Goal: Book appointment/travel/reservation

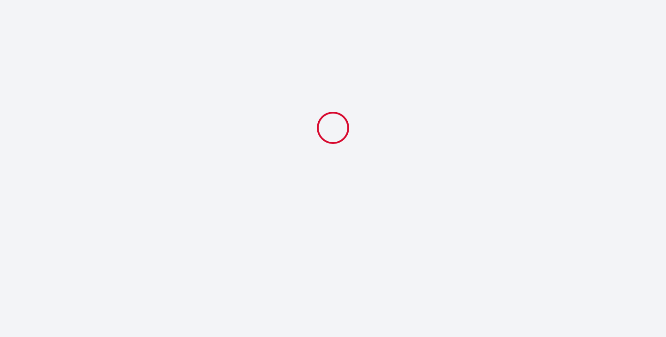
select select
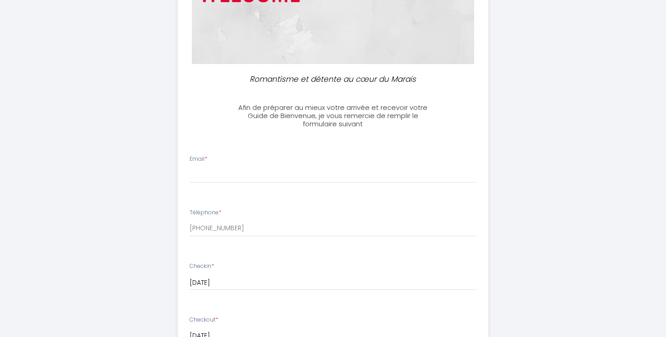
scroll to position [153, 0]
click at [316, 170] on input "Email *" at bounding box center [333, 173] width 287 height 16
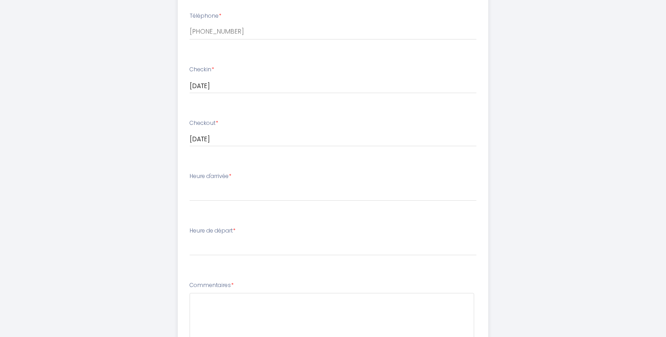
scroll to position [361, 0]
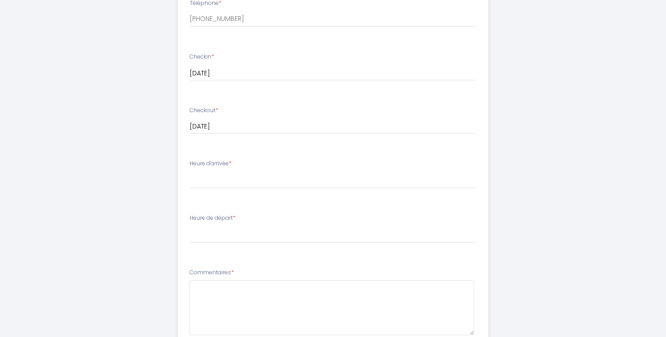
type input "[EMAIL_ADDRESS][DOMAIN_NAME]"
click at [253, 178] on select "16:00 16:30 17:00 17:30 18:00 18:30 19:00 19:30 20:00 20:30 21:00 21:30 22:00 2…" at bounding box center [333, 179] width 287 height 17
click at [237, 185] on select "16:00 16:30 17:00 17:30 18:00 18:30 19:00 19:30 20:00 20:30 21:00 21:30 22:00 2…" at bounding box center [333, 179] width 287 height 17
select select "16:00"
click at [221, 229] on select "00:00 00:30 01:00 01:30 02:00 02:30 03:00 03:30 04:00 04:30 05:00 05:30 06:00 0…" at bounding box center [333, 234] width 287 height 17
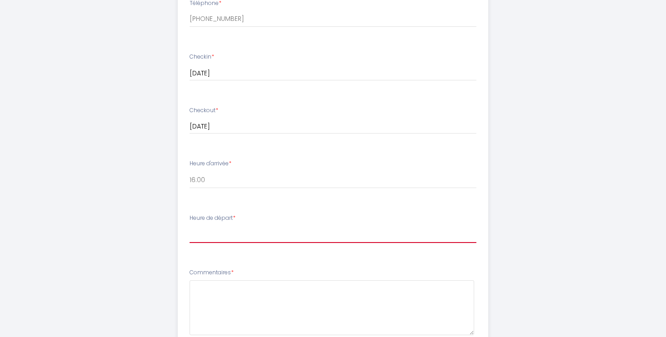
click at [210, 240] on select "00:00 00:30 01:00 01:30 02:00 02:30 03:00 03:30 04:00 04:30 05:00 05:30 06:00 0…" at bounding box center [333, 234] width 287 height 17
select select "10:00"
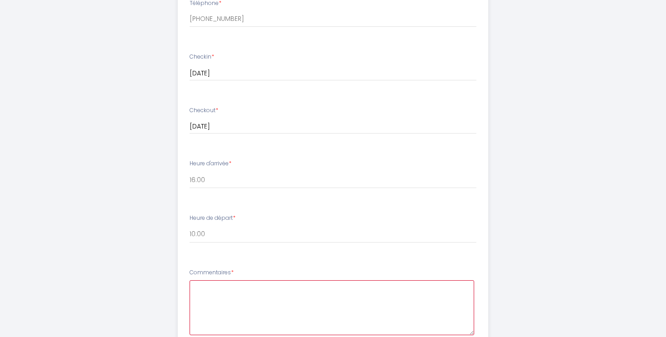
click at [217, 292] on textarea at bounding box center [332, 308] width 285 height 55
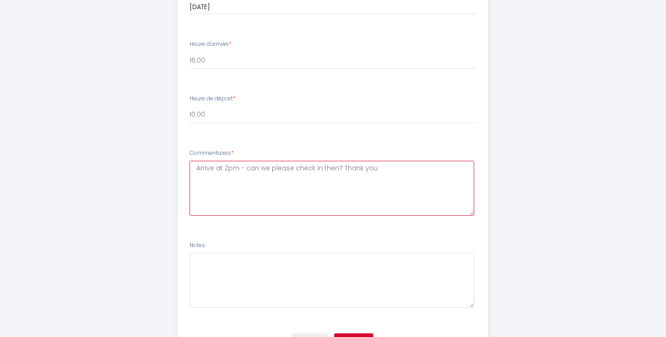
scroll to position [529, 0]
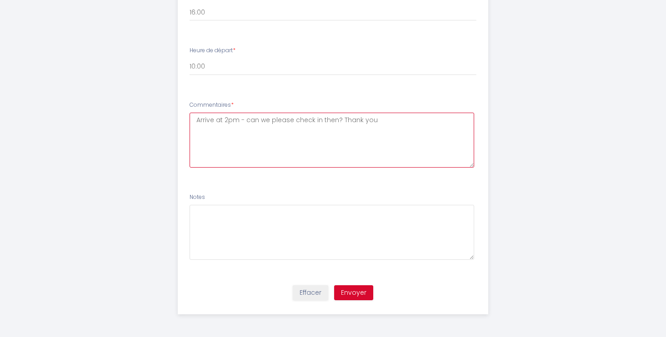
type textarea "Arrive at 2pm - can we please check in then? Thank you"
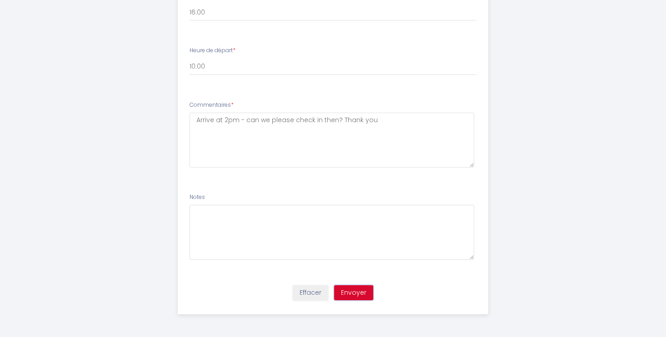
click at [350, 290] on button "Envoyer" at bounding box center [353, 293] width 39 height 15
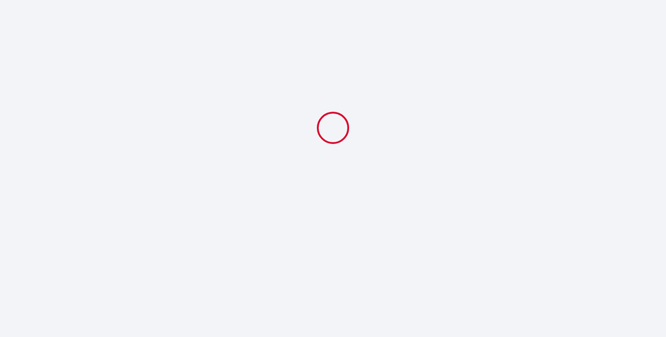
select select "10:00"
